Goal: Task Accomplishment & Management: Use online tool/utility

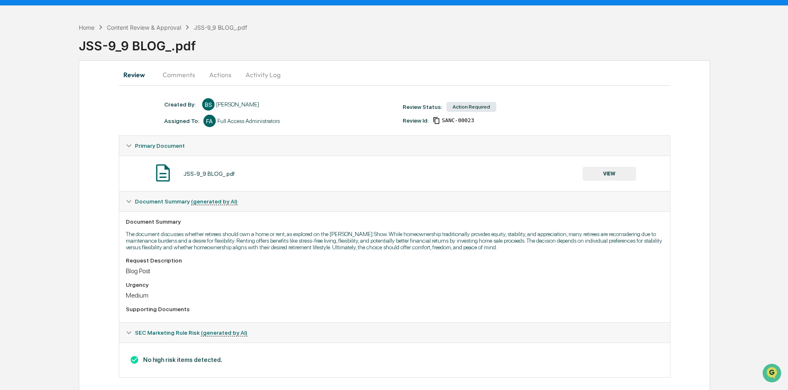
scroll to position [29, 0]
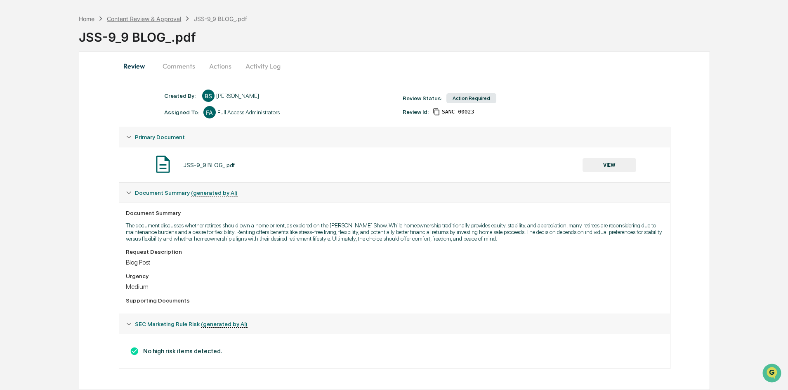
click at [137, 18] on div "Content Review & Approval" at bounding box center [144, 18] width 74 height 7
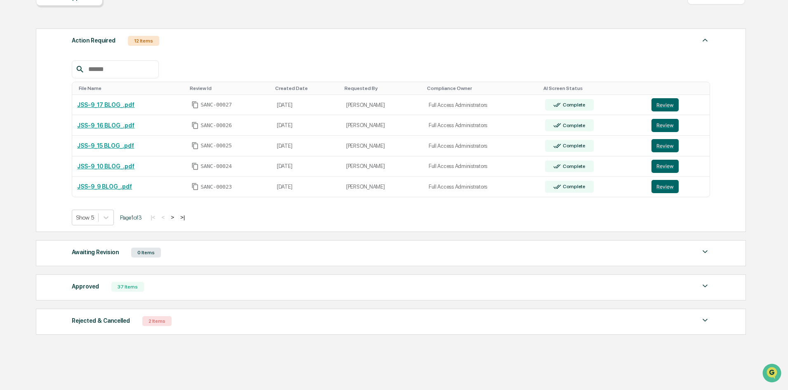
scroll to position [111, 0]
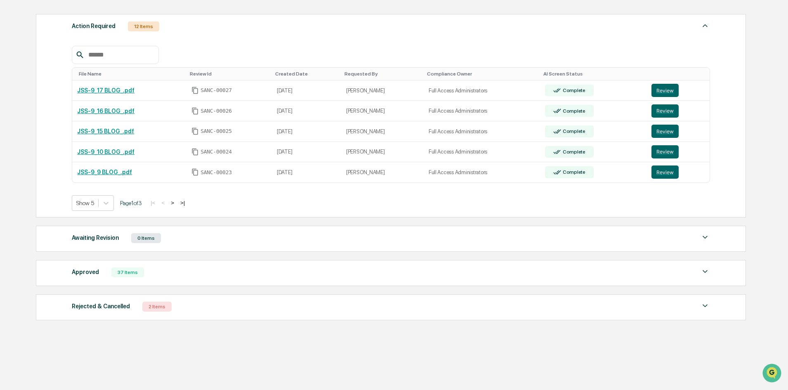
click at [187, 201] on button ">|" at bounding box center [182, 202] width 9 height 7
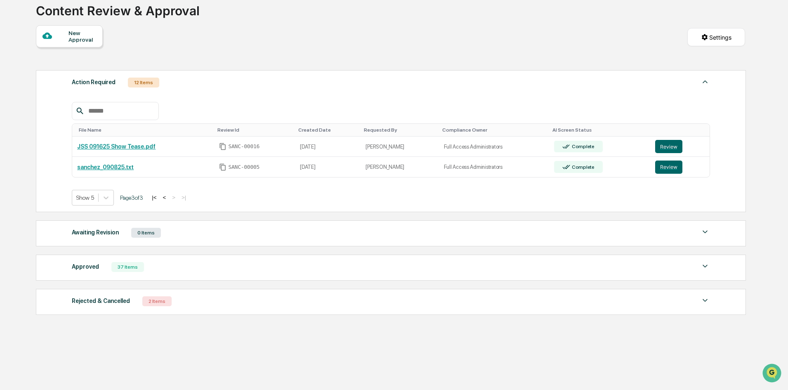
click at [168, 197] on button "<" at bounding box center [164, 197] width 8 height 7
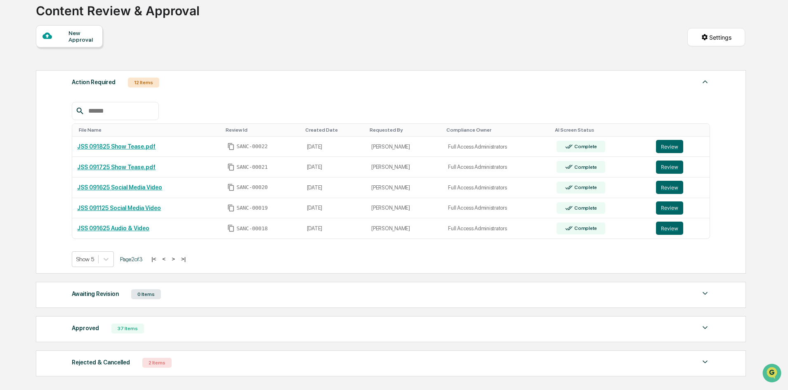
click at [168, 260] on button "<" at bounding box center [164, 258] width 8 height 7
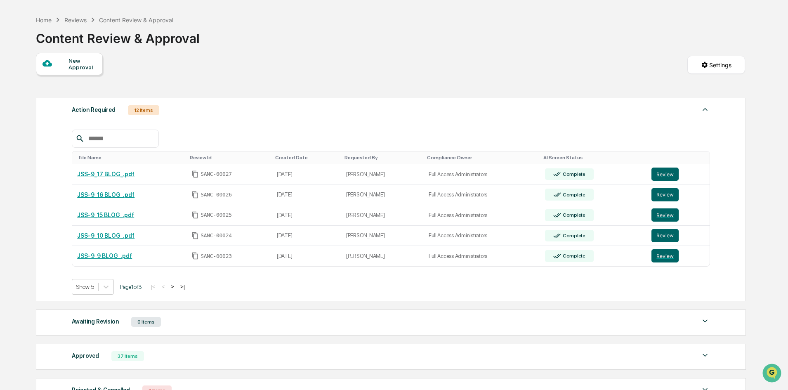
scroll to position [0, 0]
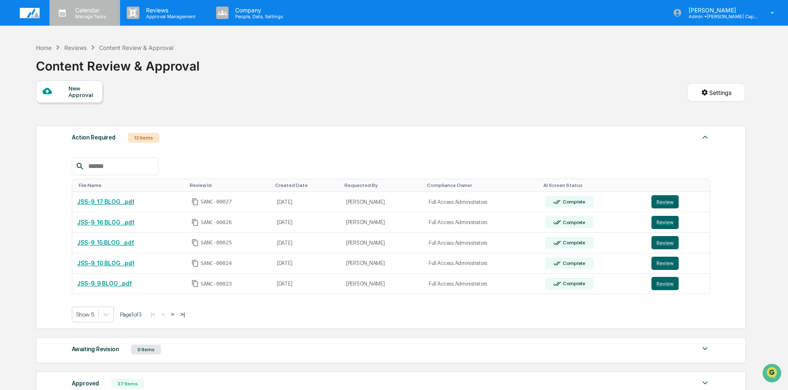
click at [88, 14] on p "Manage Tasks" at bounding box center [89, 17] width 42 height 6
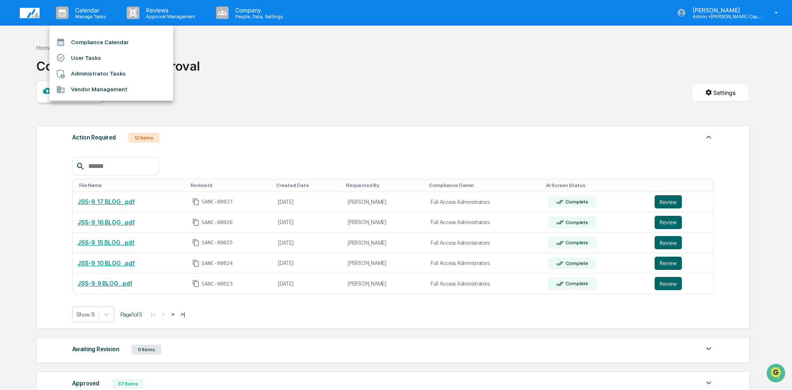
click at [103, 44] on li "Compliance Calendar" at bounding box center [112, 42] width 124 height 16
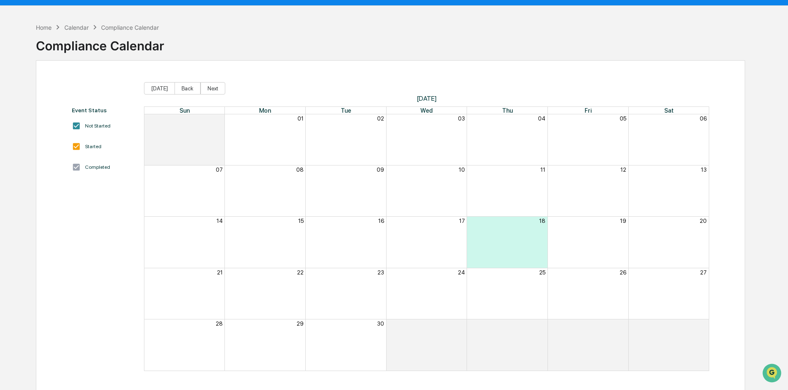
scroll to position [39, 0]
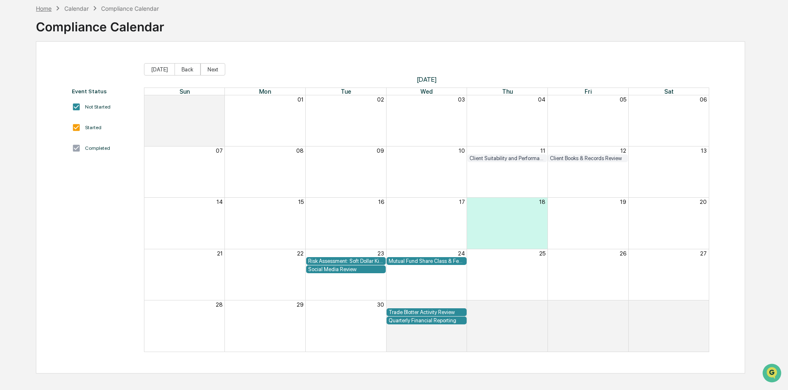
click at [39, 9] on div "Home" at bounding box center [44, 8] width 16 height 7
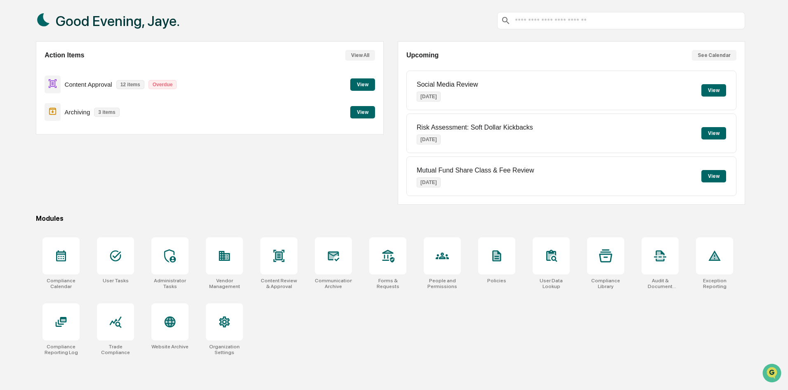
click at [361, 83] on button "View" at bounding box center [362, 84] width 25 height 12
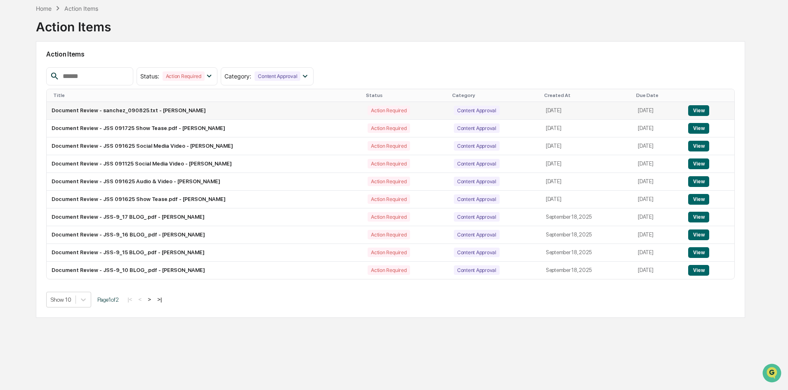
click at [697, 109] on button "View" at bounding box center [698, 110] width 21 height 11
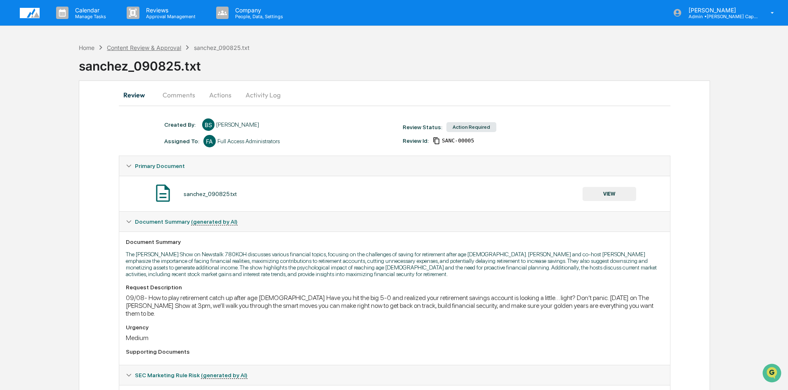
click at [120, 47] on div "Content Review & Approval" at bounding box center [144, 47] width 74 height 7
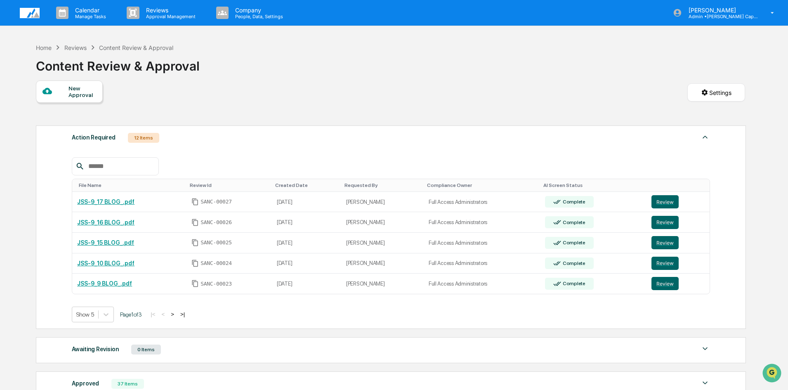
click at [176, 314] on button ">" at bounding box center [172, 314] width 8 height 7
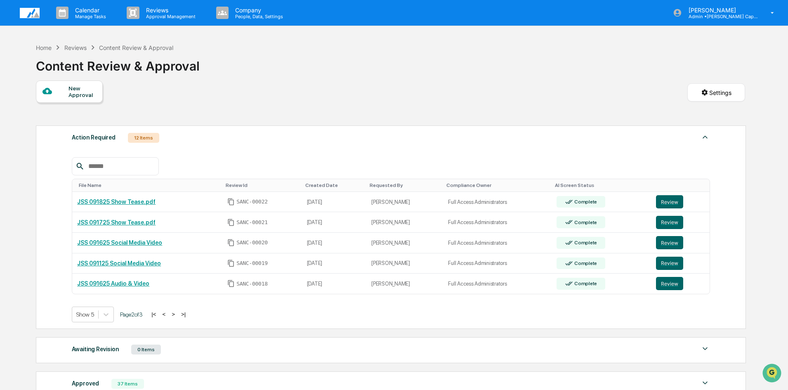
click at [175, 314] on button ">" at bounding box center [173, 314] width 8 height 7
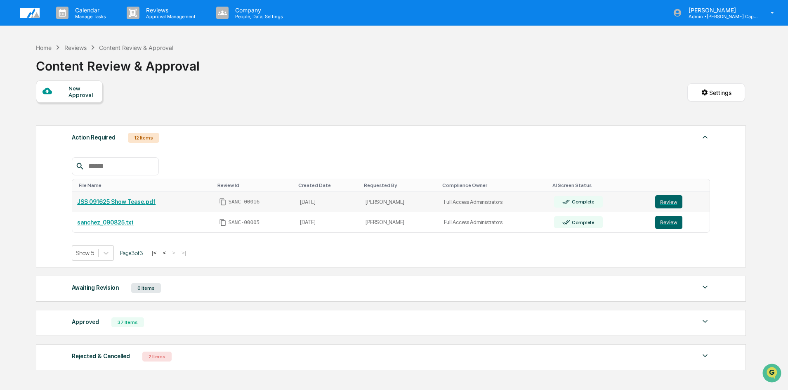
click at [128, 203] on link "JSS 091625 Show Tease.pdf" at bounding box center [116, 201] width 78 height 7
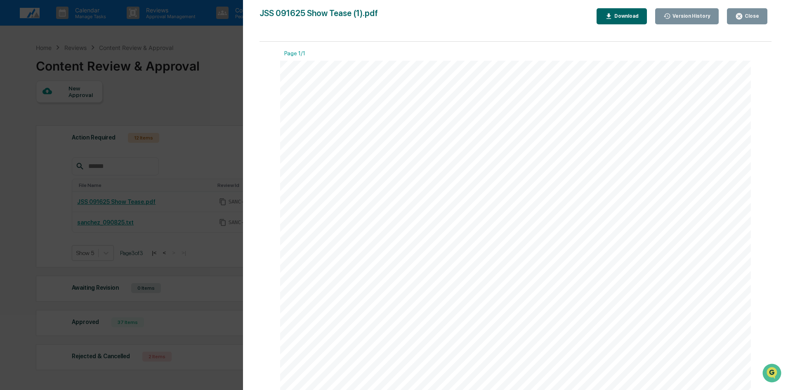
click at [744, 17] on div "Close" at bounding box center [751, 16] width 16 height 6
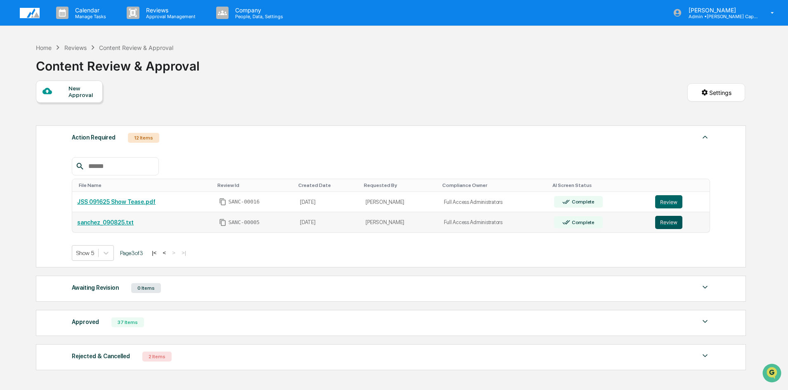
click at [666, 224] on button "Review" at bounding box center [668, 222] width 27 height 13
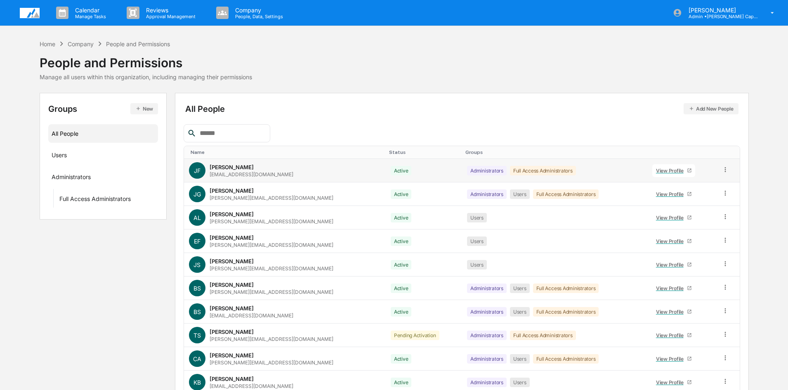
scroll to position [41, 0]
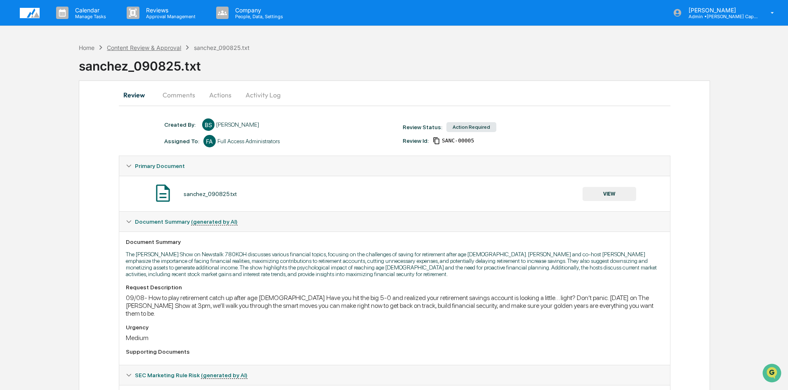
click at [142, 46] on div "Content Review & Approval" at bounding box center [144, 47] width 74 height 7
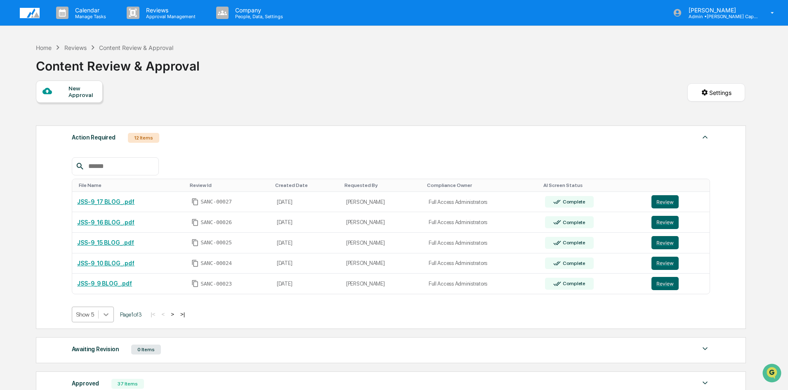
click at [107, 314] on icon at bounding box center [106, 314] width 8 height 8
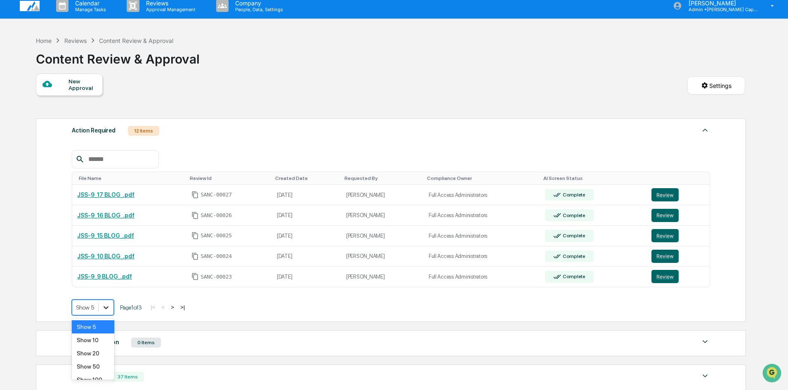
scroll to position [8, 0]
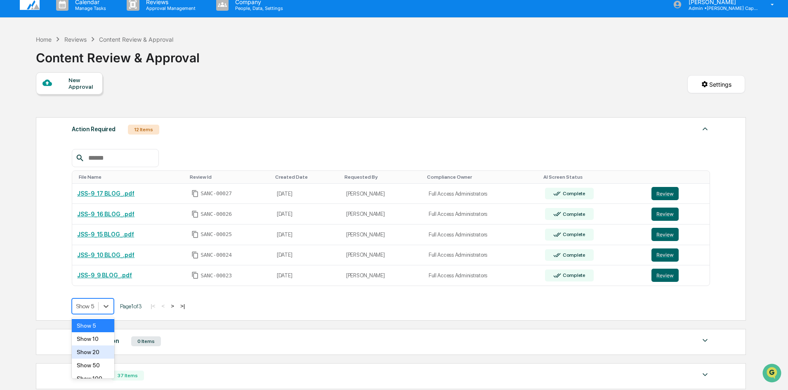
click at [100, 351] on div "Show 20" at bounding box center [93, 351] width 42 height 13
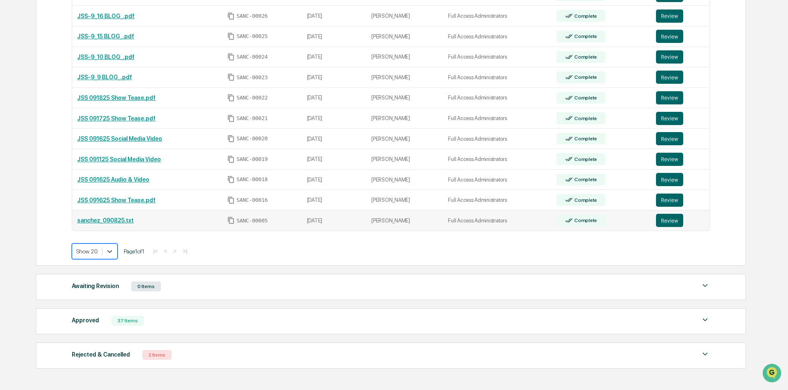
scroll to position [215, 0]
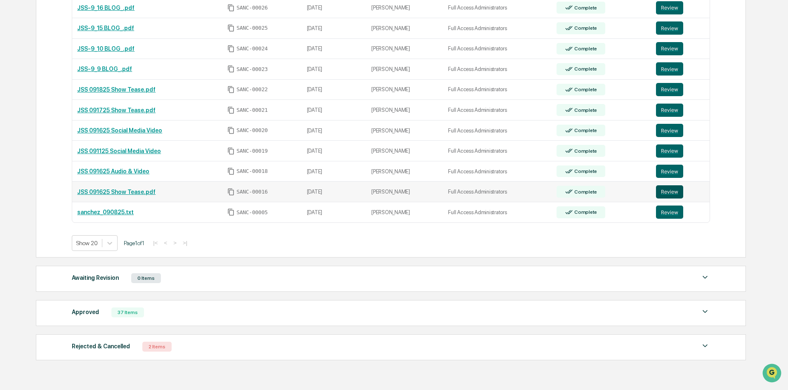
click at [674, 190] on button "Review" at bounding box center [669, 191] width 27 height 13
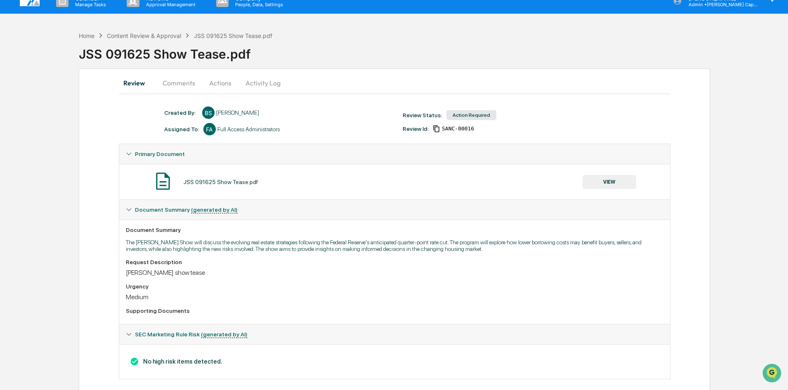
scroll to position [22, 0]
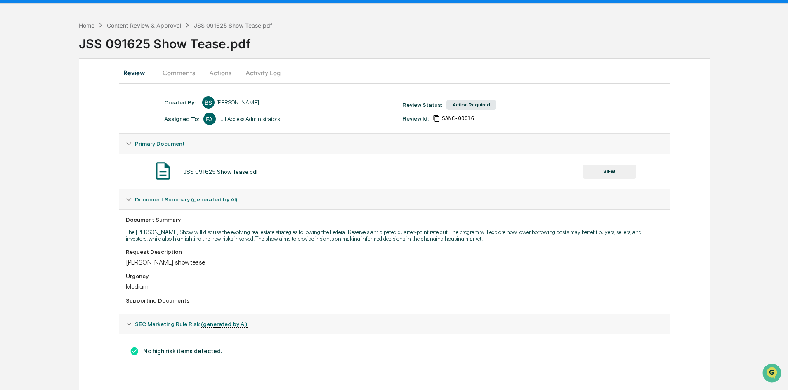
click at [226, 75] on button "Actions" at bounding box center [220, 73] width 37 height 20
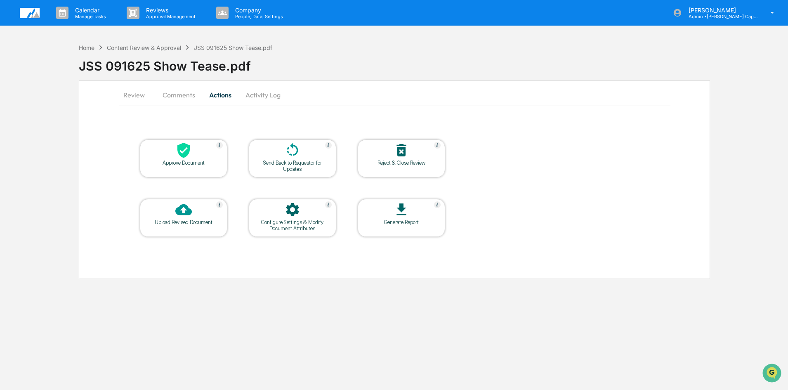
scroll to position [0, 0]
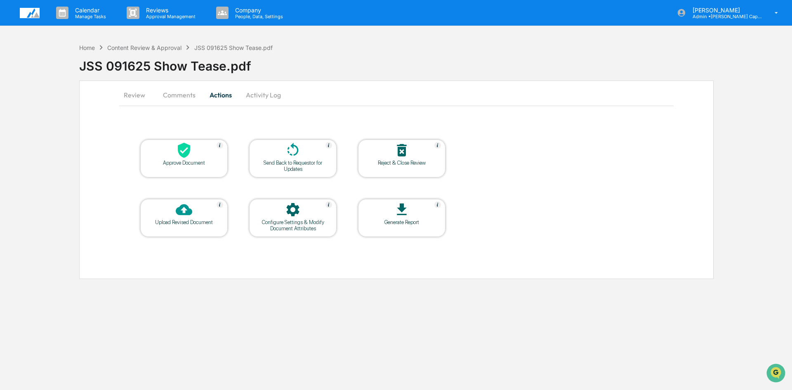
click at [198, 156] on div at bounding box center [184, 151] width 83 height 18
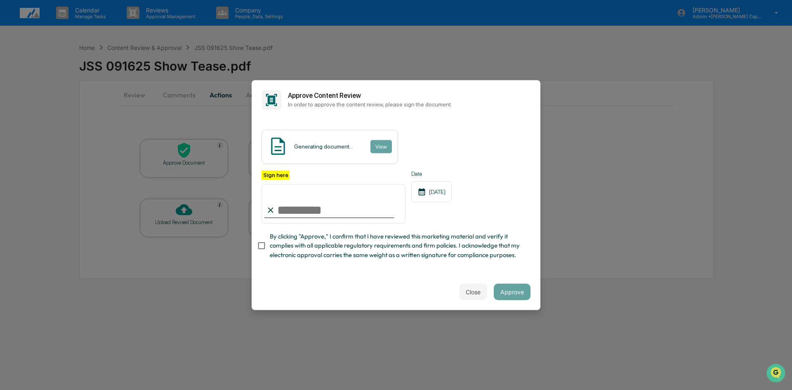
click at [292, 211] on input "Sign here" at bounding box center [334, 204] width 144 height 40
type input "**********"
click at [523, 297] on button "Approve" at bounding box center [512, 291] width 37 height 17
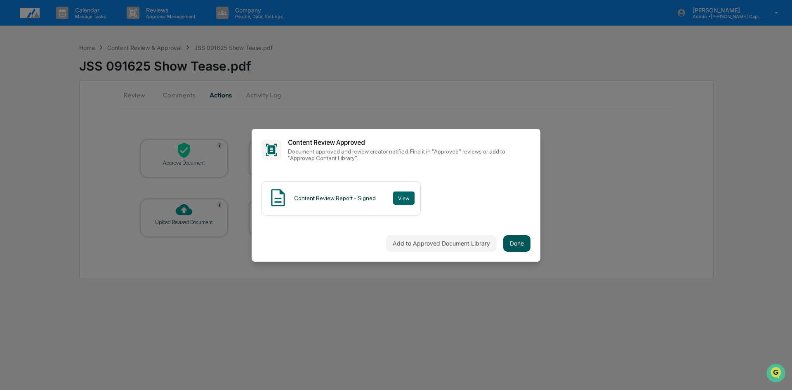
click at [513, 246] on button "Done" at bounding box center [516, 243] width 27 height 17
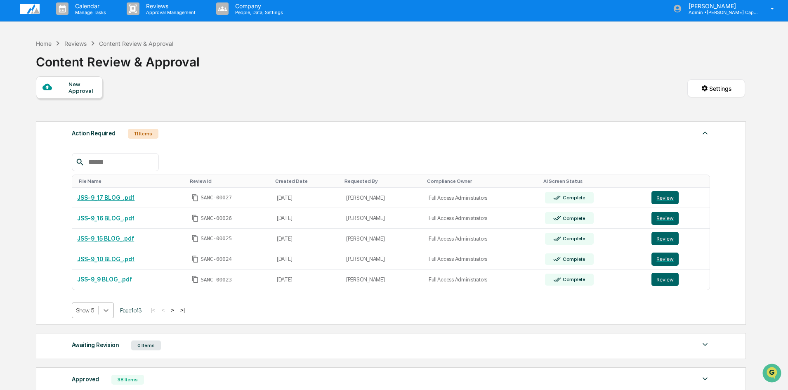
click at [106, 315] on div at bounding box center [106, 310] width 15 height 15
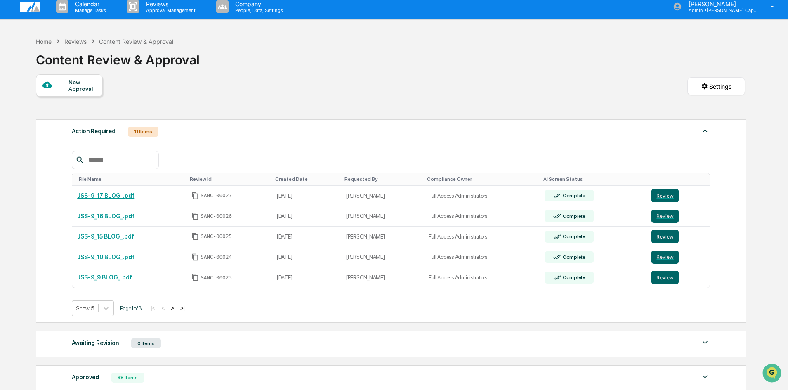
scroll to position [8, 0]
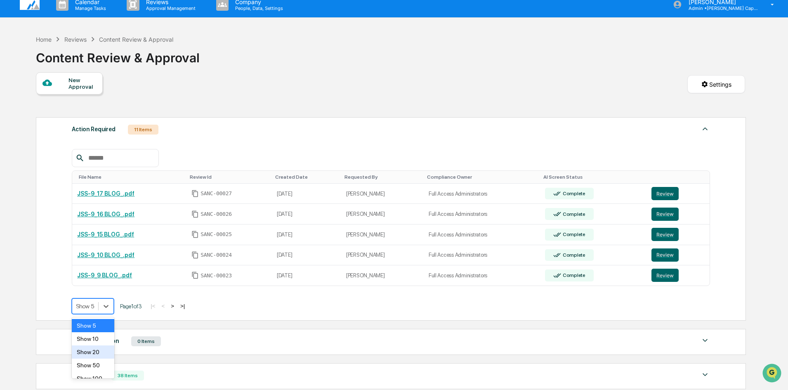
click at [101, 347] on div "Show 20" at bounding box center [93, 351] width 42 height 13
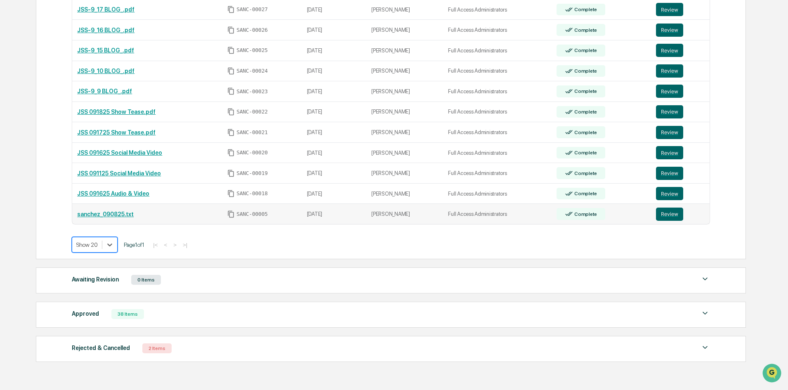
scroll to position [173, 0]
